Goal: Complete application form

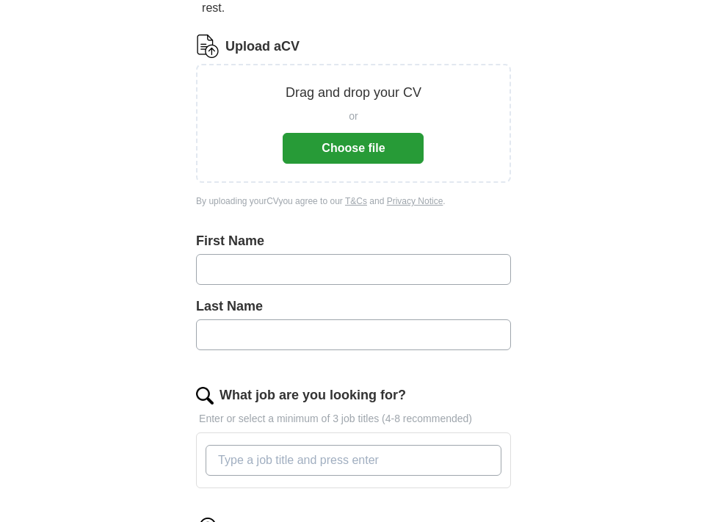
scroll to position [181, 0]
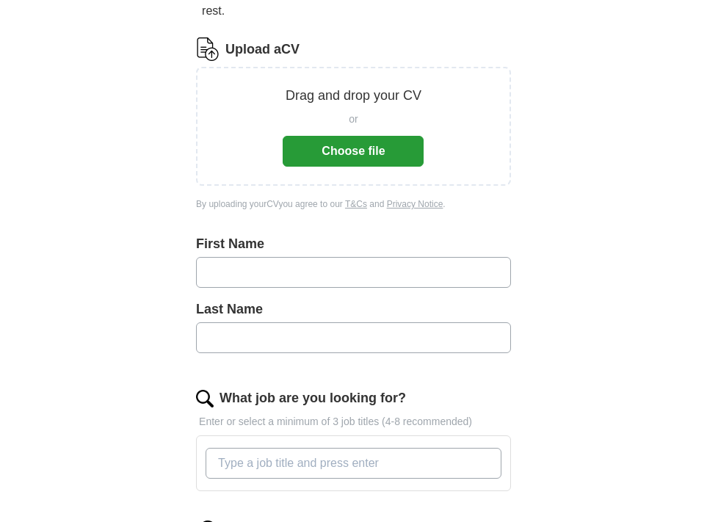
click at [285, 283] on input "text" at bounding box center [353, 272] width 315 height 31
type input "******"
type input "****"
click at [285, 462] on input "What job are you looking for?" at bounding box center [353, 463] width 296 height 31
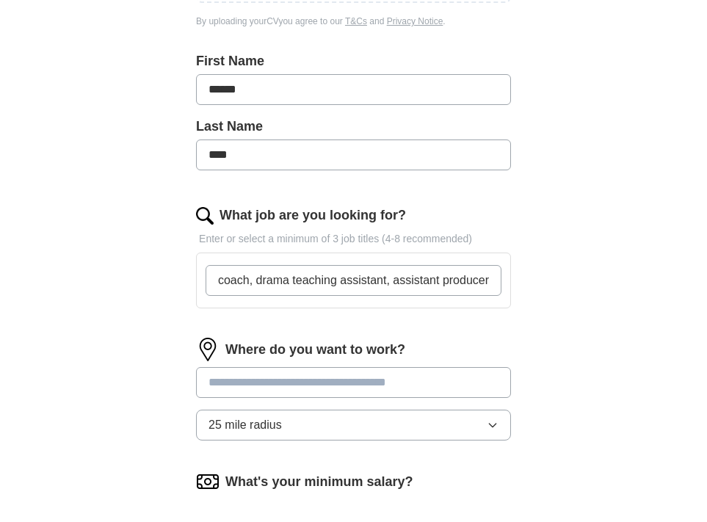
scroll to position [0, 0]
click at [372, 424] on div "Where do you want to work? 25 mile radius" at bounding box center [353, 395] width 315 height 114
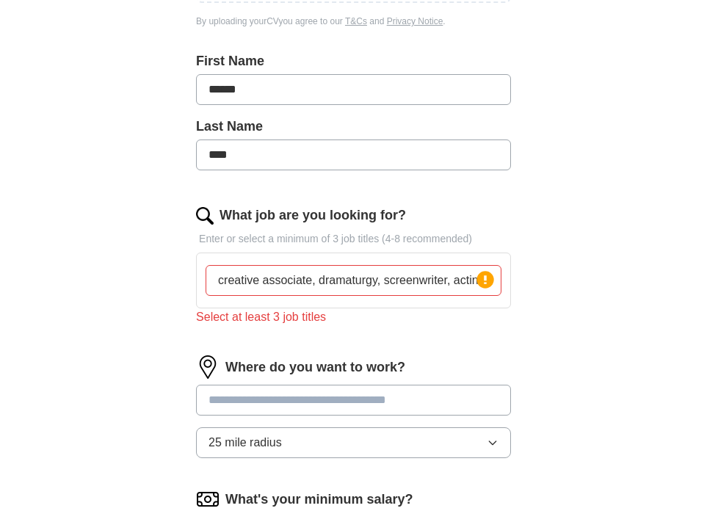
click at [457, 282] on input "creative associate, dramaturgy, screenwriter, acting coach, drama teaching assi…" at bounding box center [353, 280] width 296 height 31
click at [454, 283] on input "creative associate, dramaturgy, screenwriter, acting coach, drama teaching assi…" at bounding box center [353, 280] width 296 height 31
drag, startPoint x: 454, startPoint y: 283, endPoint x: 509, endPoint y: 278, distance: 55.2
click at [509, 278] on div "creative associate, dramaturgy, screenwriter, acting coach, drama teaching assi…" at bounding box center [353, 280] width 315 height 56
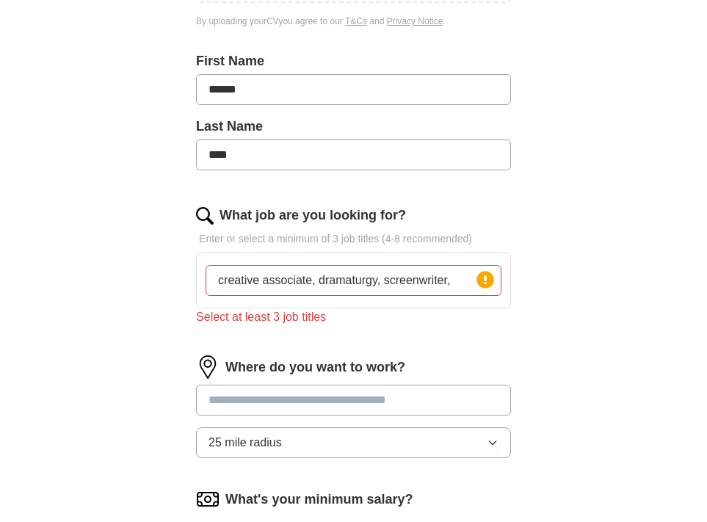
scroll to position [0, 0]
type input "creative associate, dramaturgy, screenwriter,"
click at [482, 285] on circle at bounding box center [484, 279] width 17 height 17
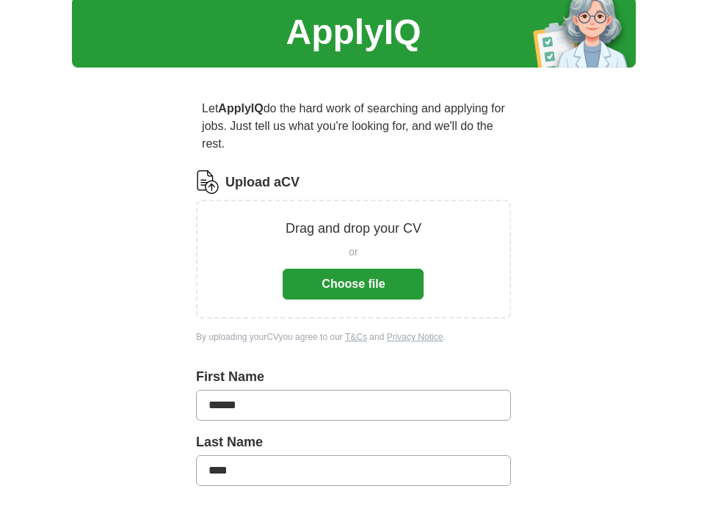
scroll to position [30, 0]
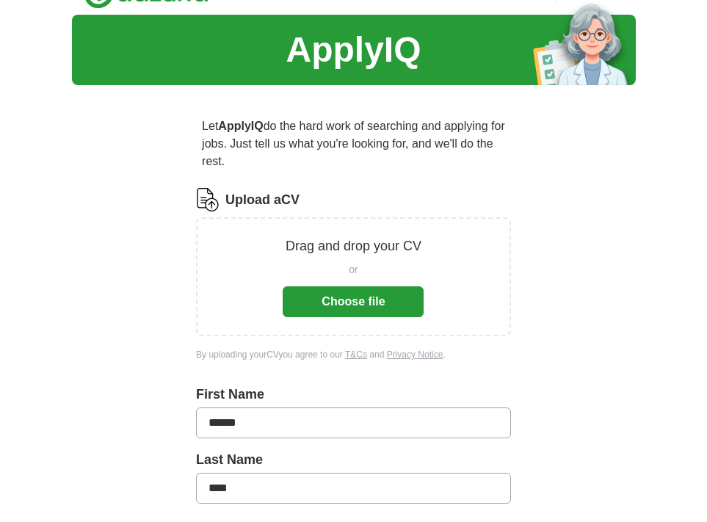
click at [385, 300] on button "Choose file" at bounding box center [353, 301] width 141 height 31
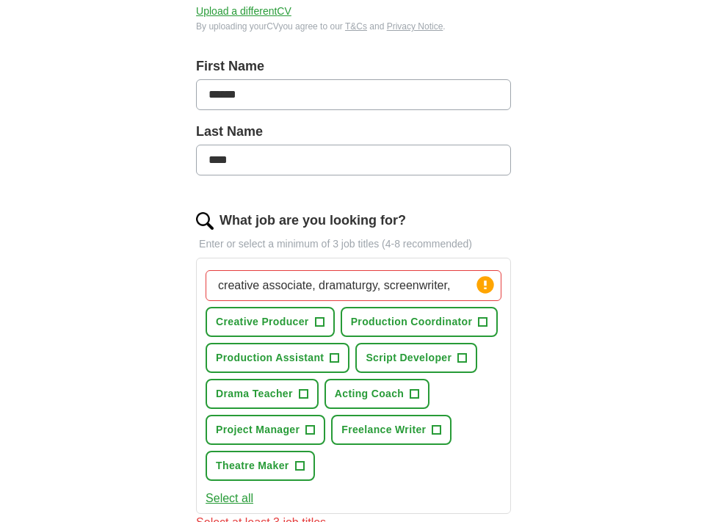
scroll to position [327, 0]
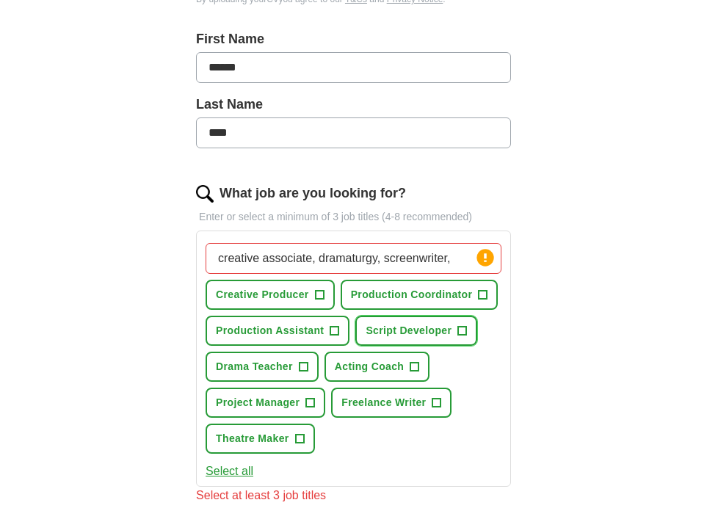
click at [458, 332] on span "+" at bounding box center [462, 331] width 9 height 12
click at [417, 371] on span "+" at bounding box center [414, 367] width 9 height 12
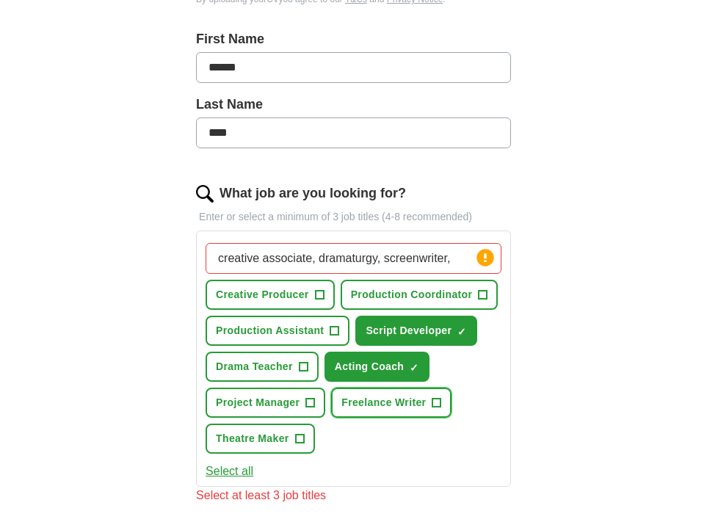
click at [437, 403] on span "+" at bounding box center [436, 403] width 9 height 12
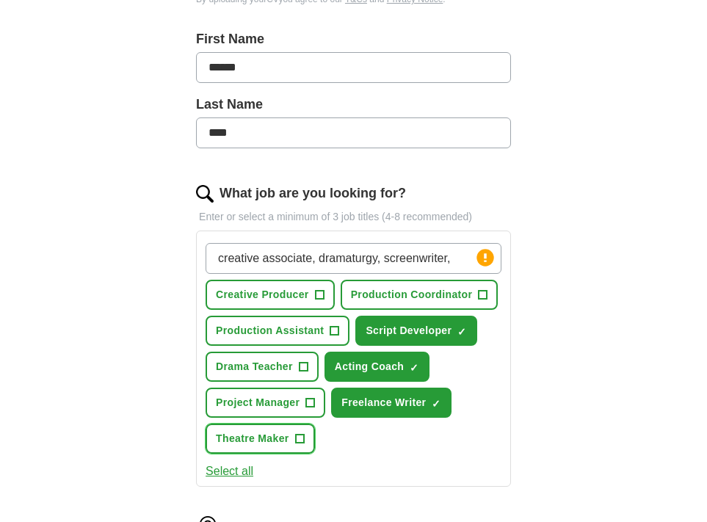
click at [305, 439] on span "+" at bounding box center [300, 439] width 10 height 10
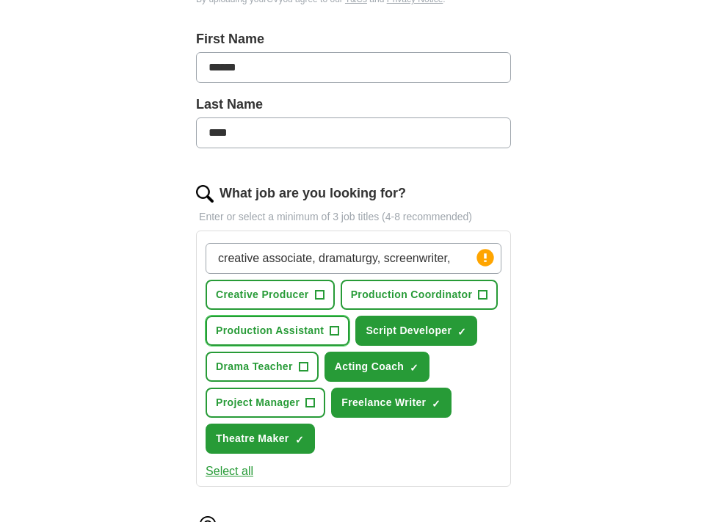
click at [334, 332] on span "+" at bounding box center [334, 331] width 9 height 12
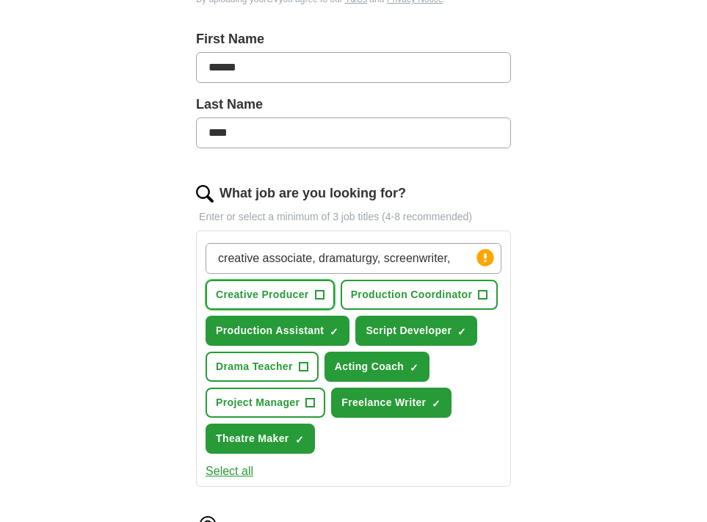
click at [322, 298] on span "+" at bounding box center [319, 295] width 9 height 12
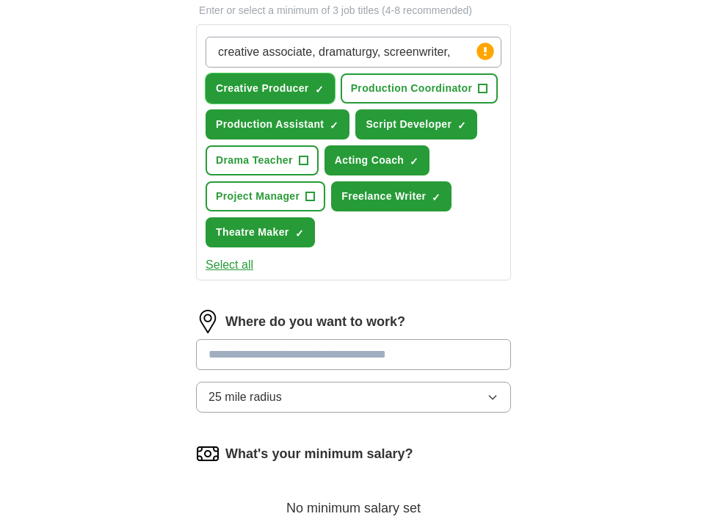
scroll to position [537, 0]
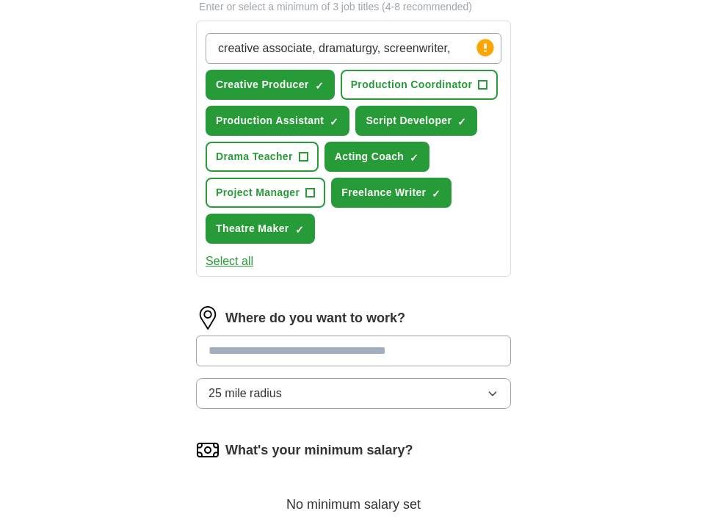
click at [375, 357] on input at bounding box center [353, 350] width 315 height 31
type input "****"
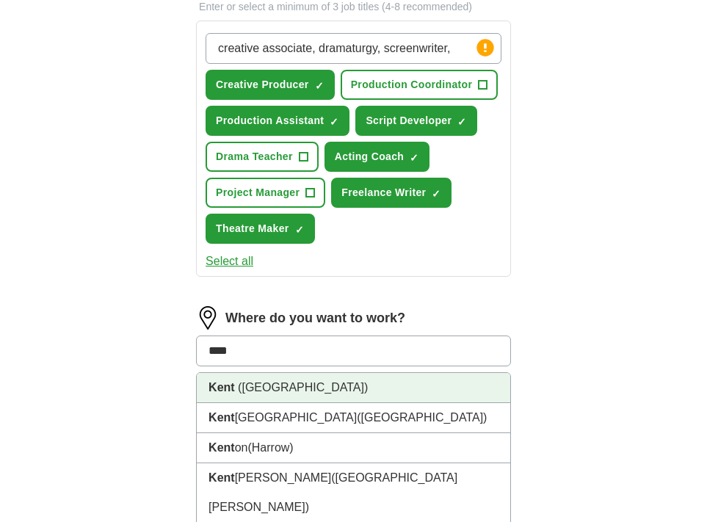
click at [443, 382] on li "[GEOGRAPHIC_DATA] ([GEOGRAPHIC_DATA])" at bounding box center [353, 388] width 313 height 30
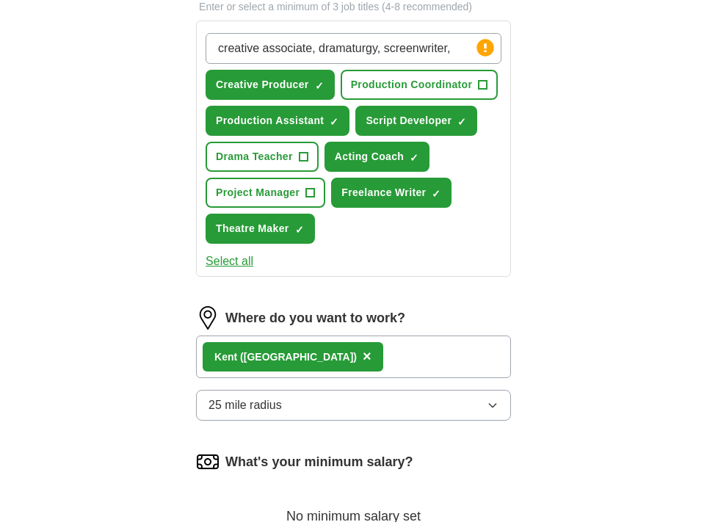
click at [429, 411] on button "25 mile radius" at bounding box center [353, 405] width 315 height 31
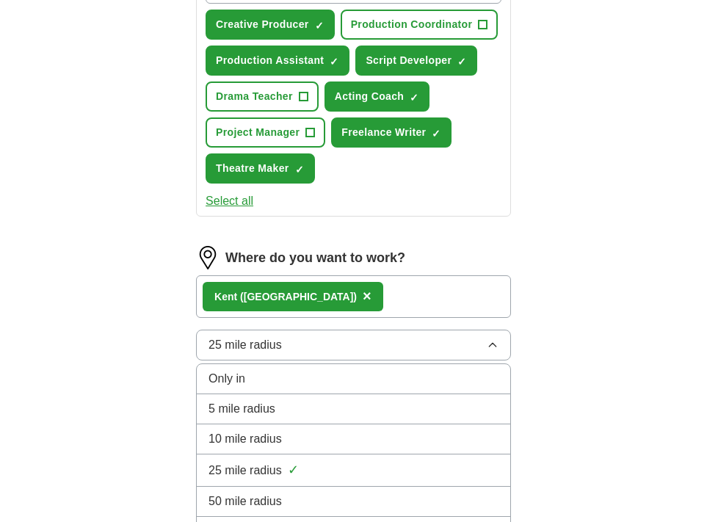
scroll to position [600, 0]
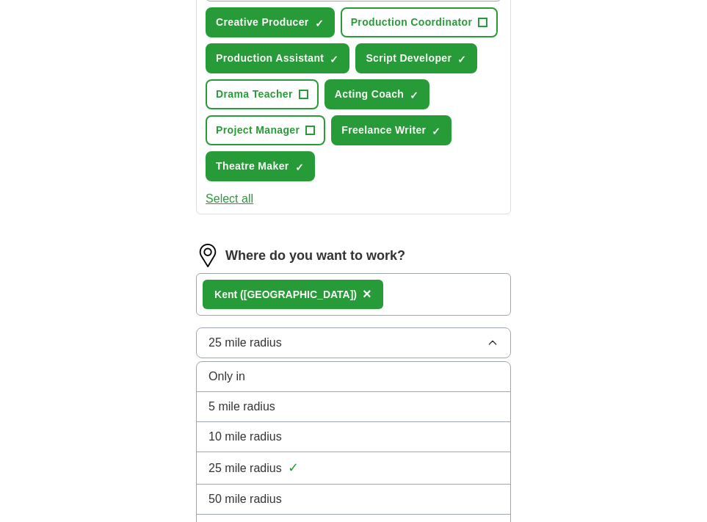
click at [391, 438] on div "10 mile radius" at bounding box center [353, 437] width 290 height 18
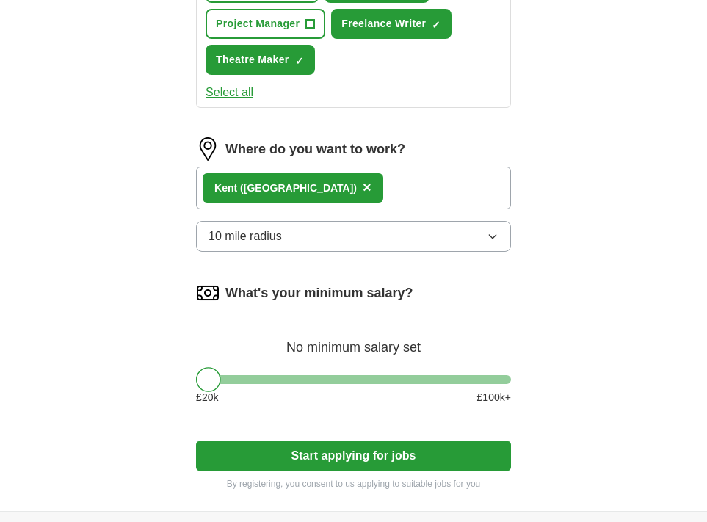
scroll to position [710, 0]
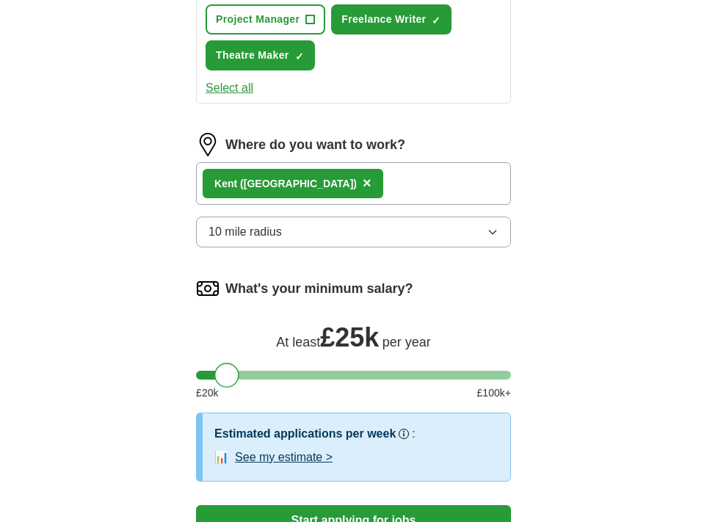
drag, startPoint x: 213, startPoint y: 383, endPoint x: 230, endPoint y: 383, distance: 16.9
click at [230, 383] on div at bounding box center [226, 375] width 25 height 25
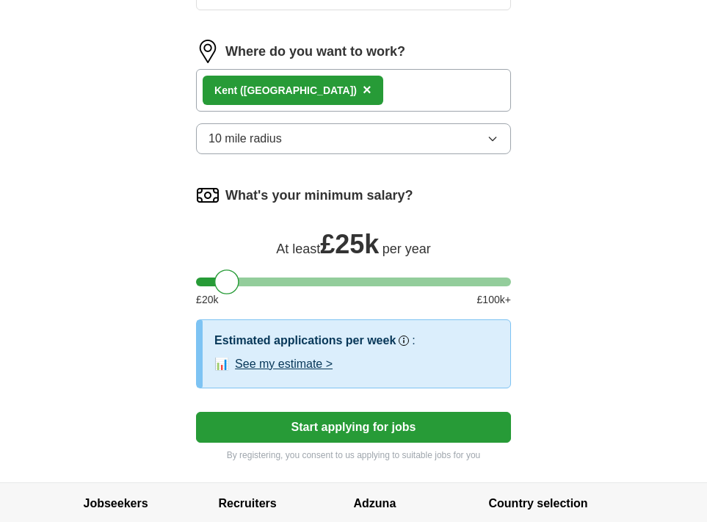
click at [318, 440] on button "Start applying for jobs" at bounding box center [353, 427] width 315 height 31
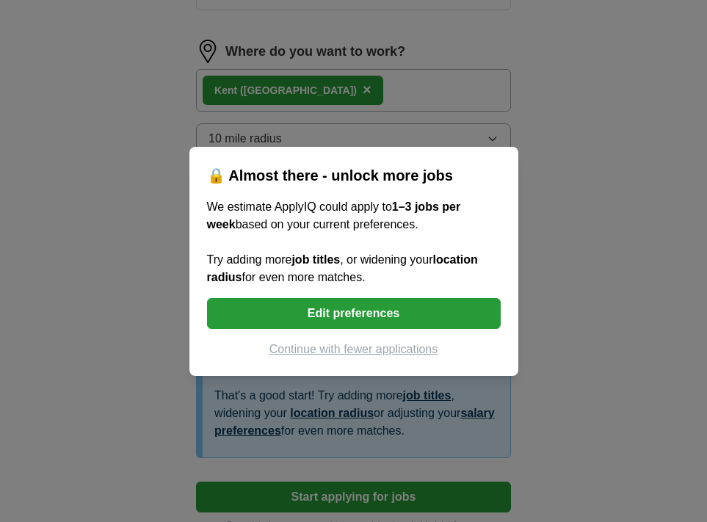
click at [305, 313] on button "Edit preferences" at bounding box center [354, 313] width 294 height 31
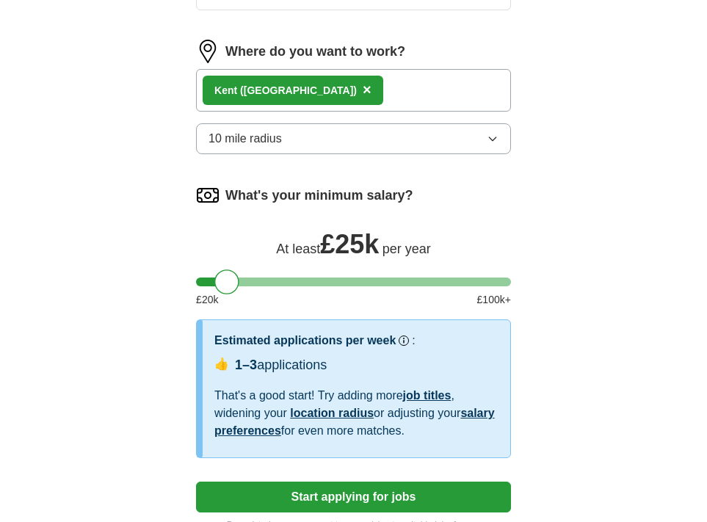
click at [342, 139] on button "10 mile radius" at bounding box center [353, 138] width 315 height 31
click at [497, 365] on div "👍 1–3 applications" at bounding box center [356, 366] width 284 height 23
click at [380, 498] on button "Start applying for jobs" at bounding box center [353, 496] width 315 height 31
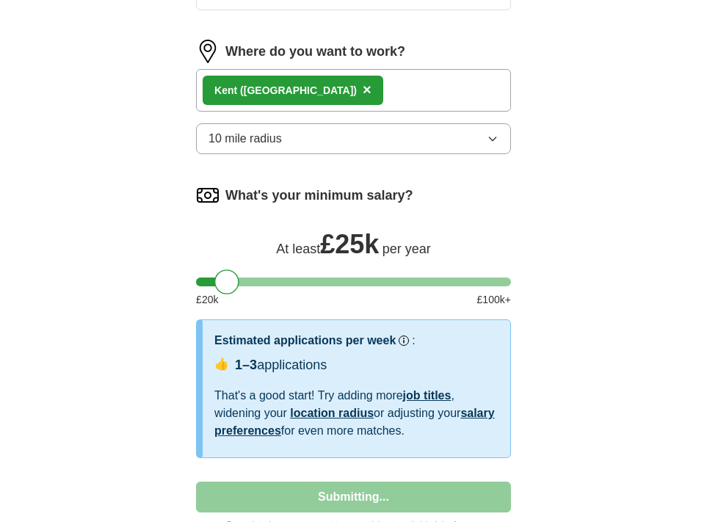
select select "**"
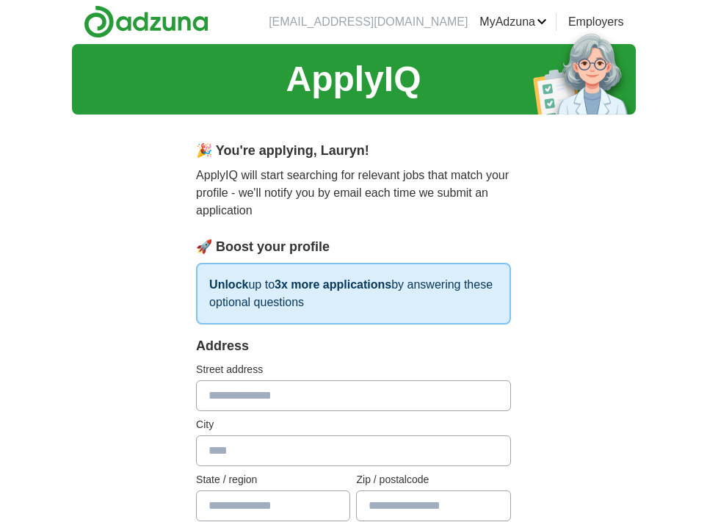
scroll to position [0, 0]
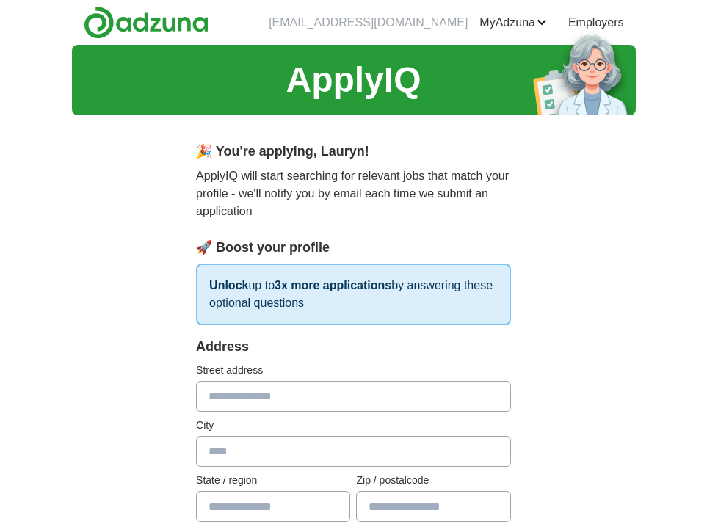
click at [374, 387] on input "text" at bounding box center [353, 396] width 315 height 31
type input "**********"
type input "*******"
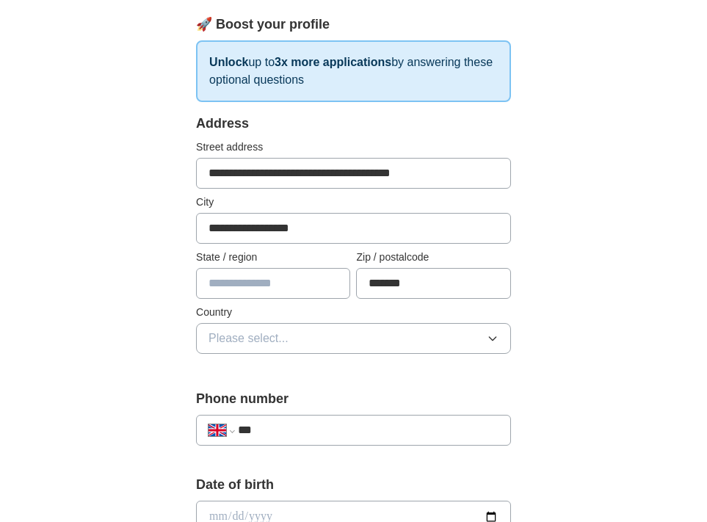
scroll to position [247, 0]
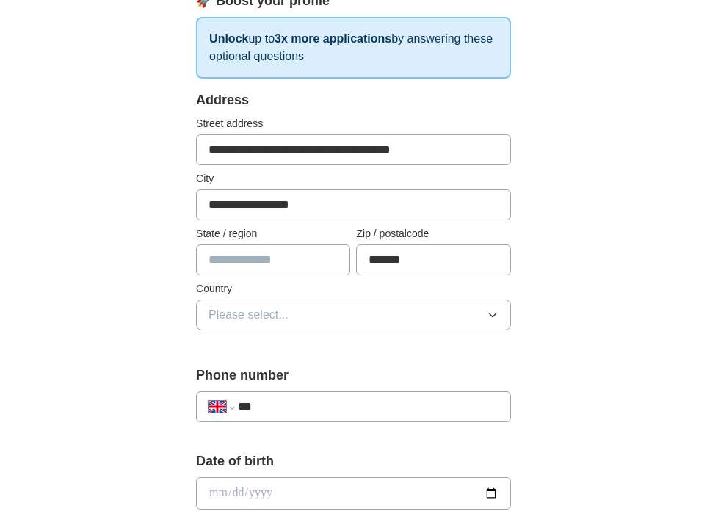
click at [367, 318] on button "Please select..." at bounding box center [353, 314] width 315 height 31
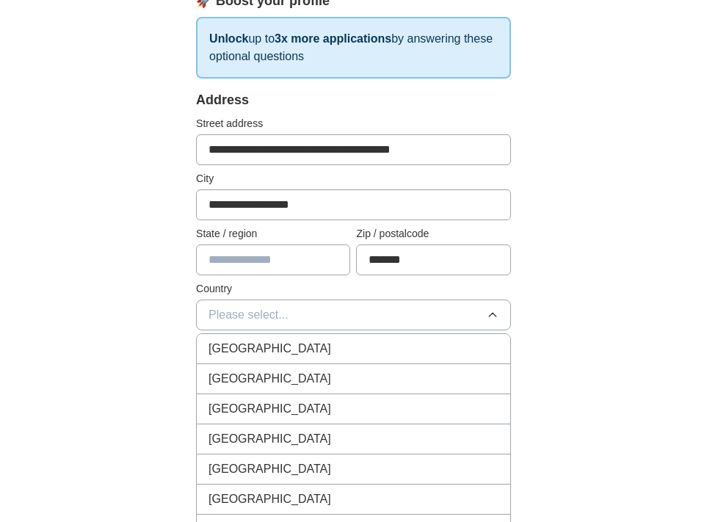
click at [359, 346] on div "[GEOGRAPHIC_DATA]" at bounding box center [353, 349] width 290 height 18
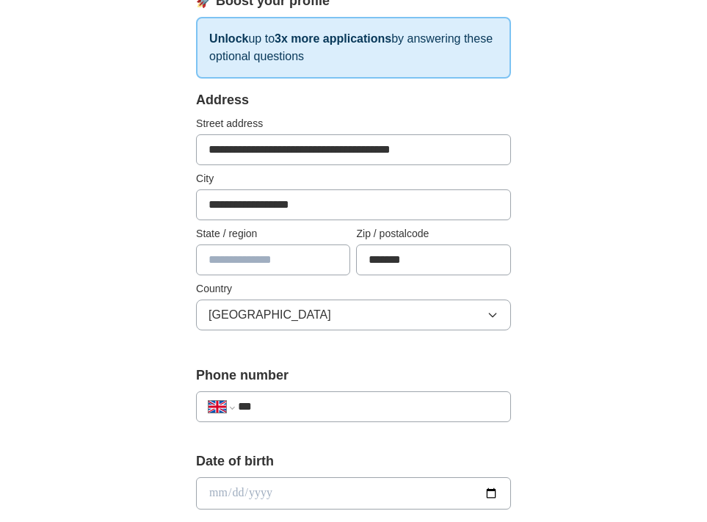
click at [321, 405] on input "***" at bounding box center [368, 407] width 261 height 18
type input "**********"
click at [315, 487] on input "date" at bounding box center [353, 493] width 315 height 32
click at [325, 493] on input "date" at bounding box center [353, 493] width 315 height 32
click at [488, 490] on input "date" at bounding box center [353, 493] width 315 height 32
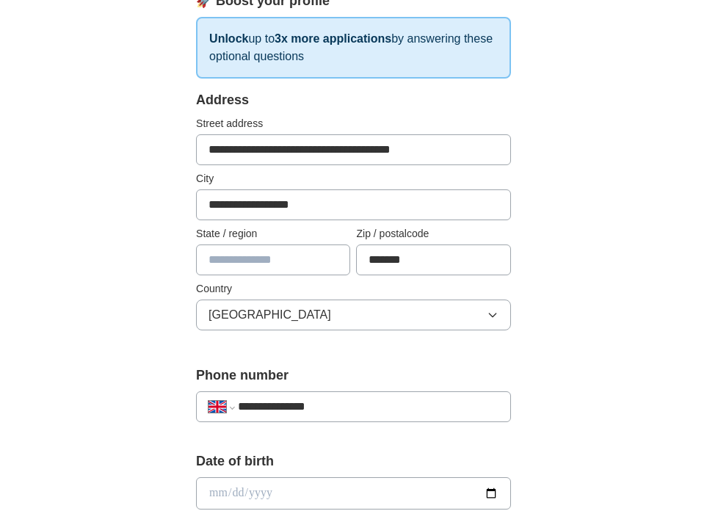
type input "**********"
click at [239, 490] on input "**********" at bounding box center [353, 493] width 315 height 32
type input "**********"
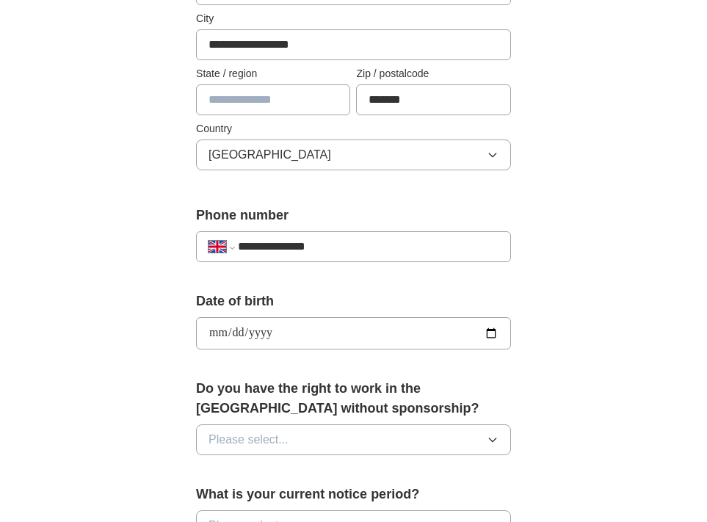
scroll to position [441, 0]
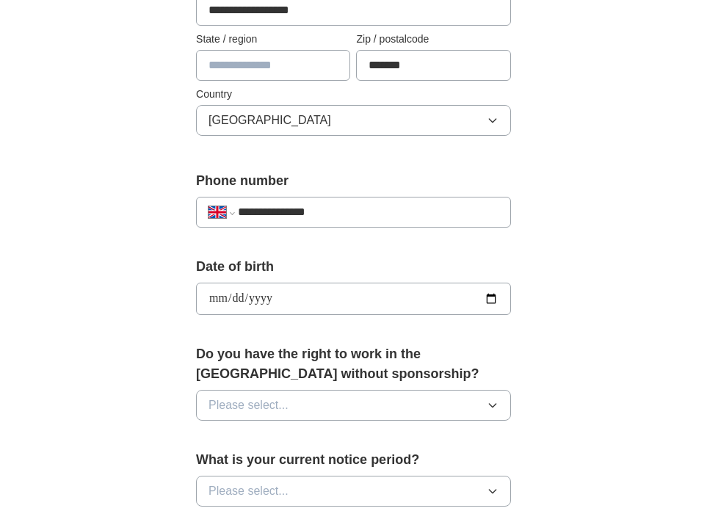
click at [306, 408] on button "Please select..." at bounding box center [353, 405] width 315 height 31
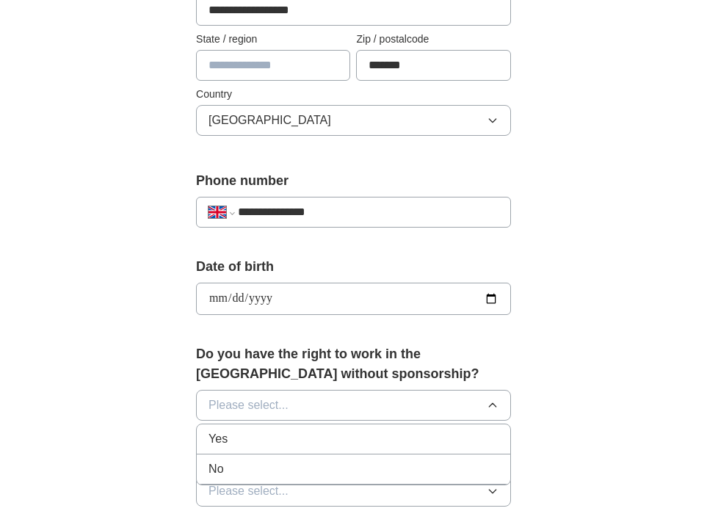
click at [287, 433] on div "Yes" at bounding box center [353, 439] width 290 height 18
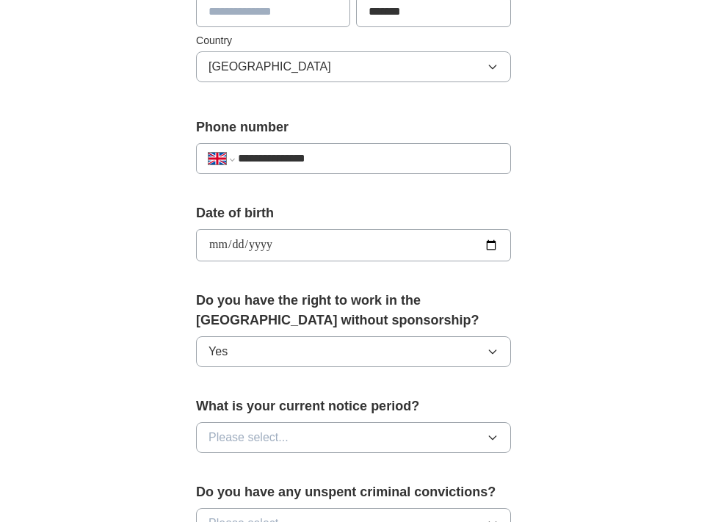
scroll to position [505, 0]
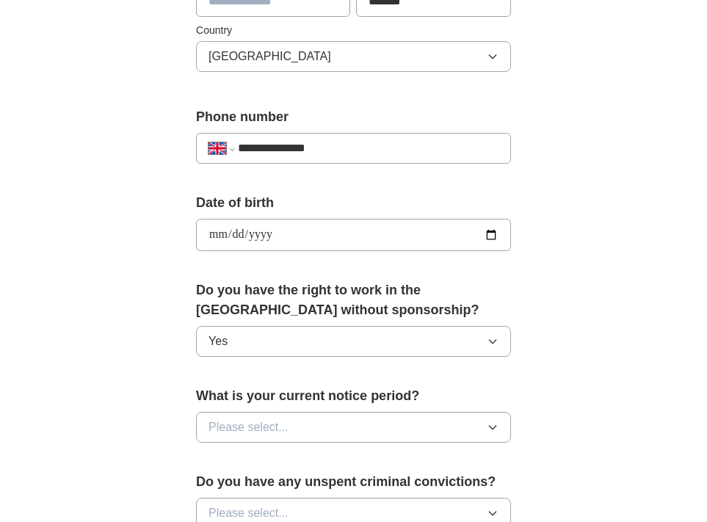
click at [283, 429] on span "Please select..." at bounding box center [248, 427] width 80 height 18
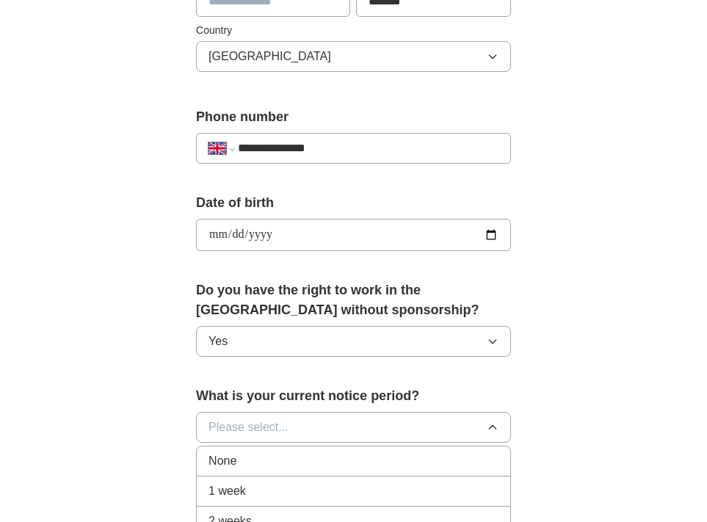
click at [268, 463] on div "None" at bounding box center [353, 461] width 290 height 18
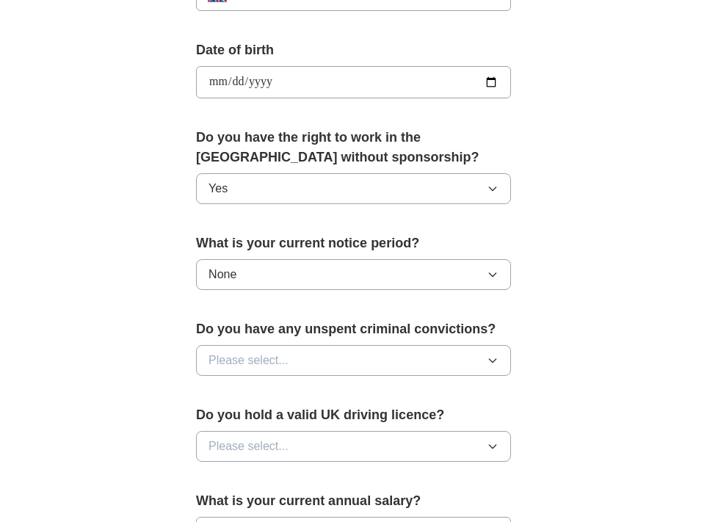
scroll to position [658, 0]
click at [302, 354] on button "Please select..." at bounding box center [353, 359] width 315 height 31
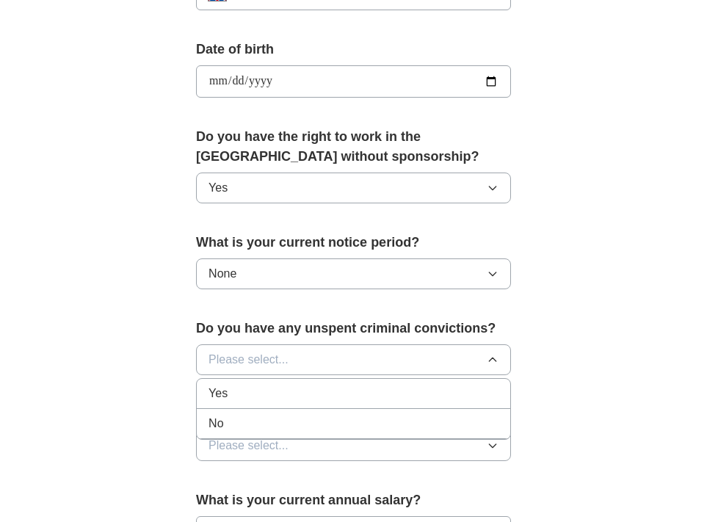
click at [282, 420] on div "No" at bounding box center [353, 424] width 290 height 18
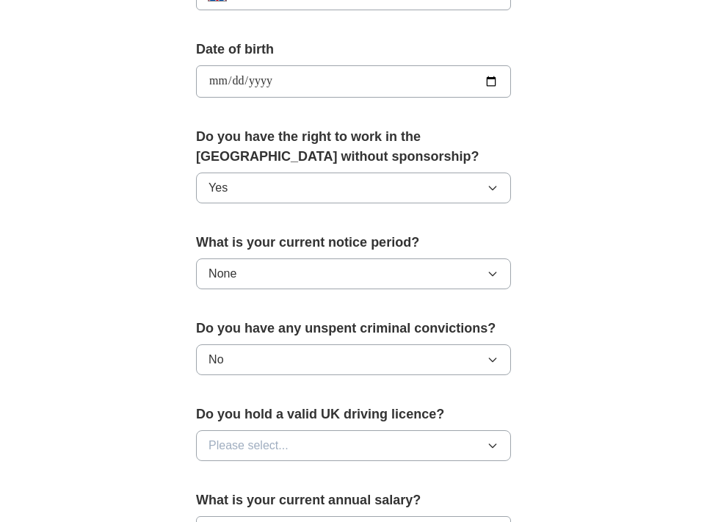
click at [277, 443] on span "Please select..." at bounding box center [248, 446] width 80 height 18
click at [263, 497] on li "No" at bounding box center [353, 510] width 313 height 30
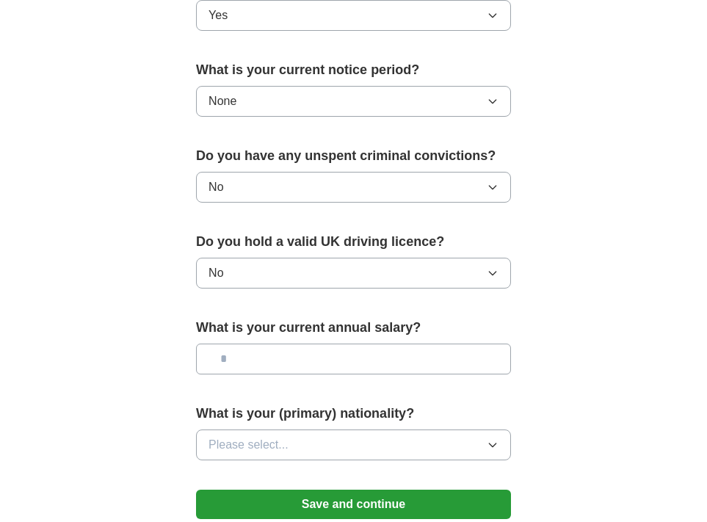
scroll to position [840, 0]
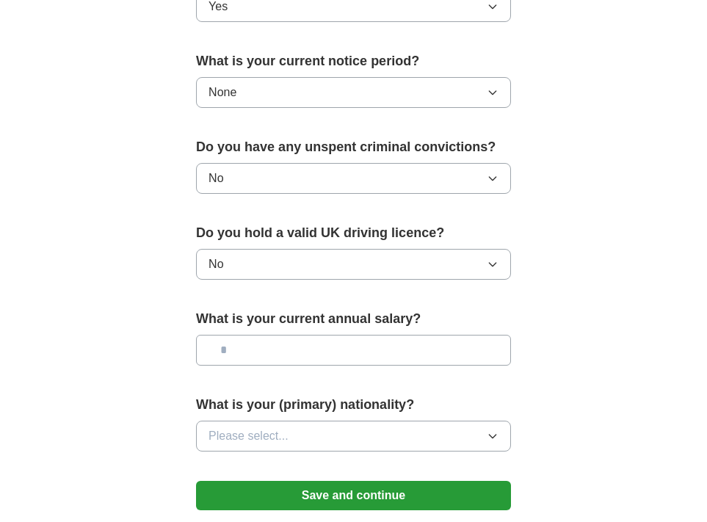
click at [297, 359] on input "text" at bounding box center [353, 350] width 315 height 31
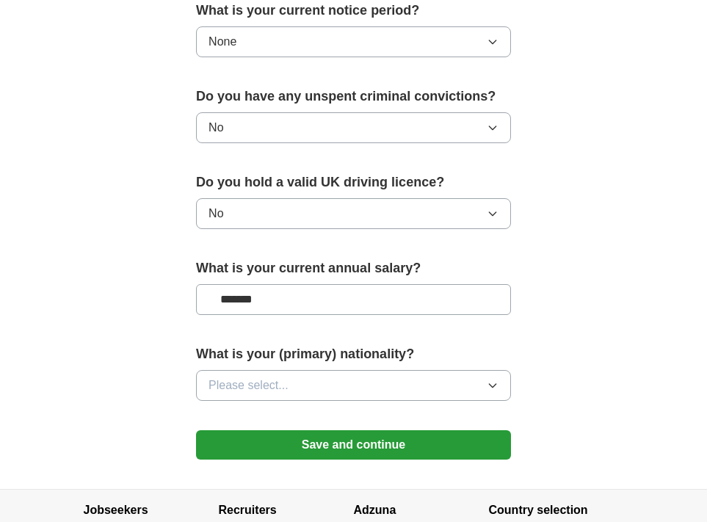
scroll to position [891, 0]
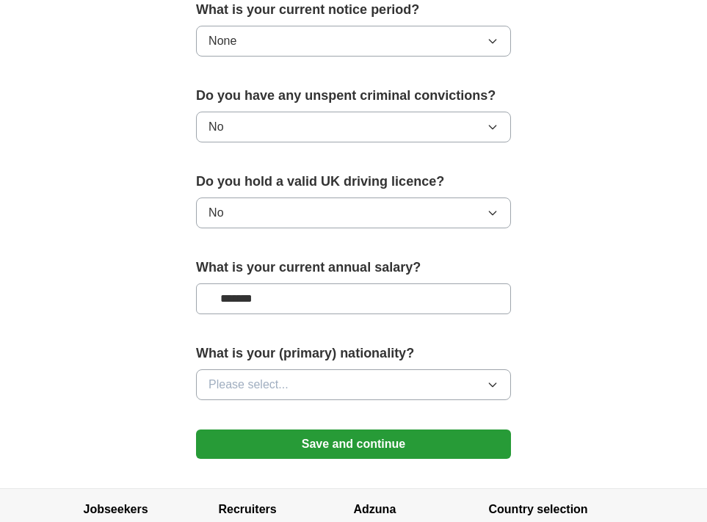
type input "*******"
click at [291, 383] on button "Please select..." at bounding box center [353, 384] width 315 height 31
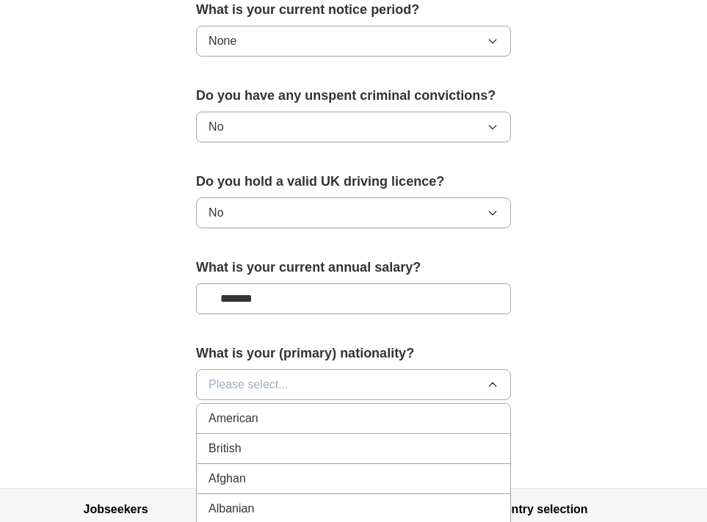
click at [274, 437] on li "British" at bounding box center [353, 449] width 313 height 30
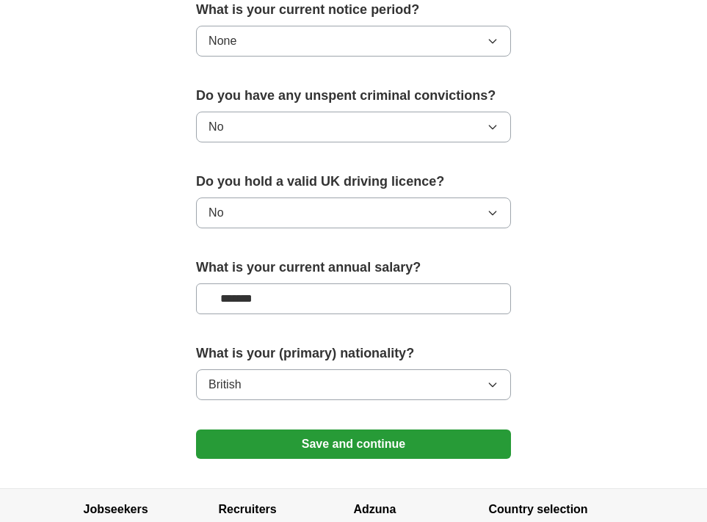
click at [280, 442] on button "Save and continue" at bounding box center [353, 443] width 315 height 29
